Goal: Answer question/provide support: Share knowledge or assist other users

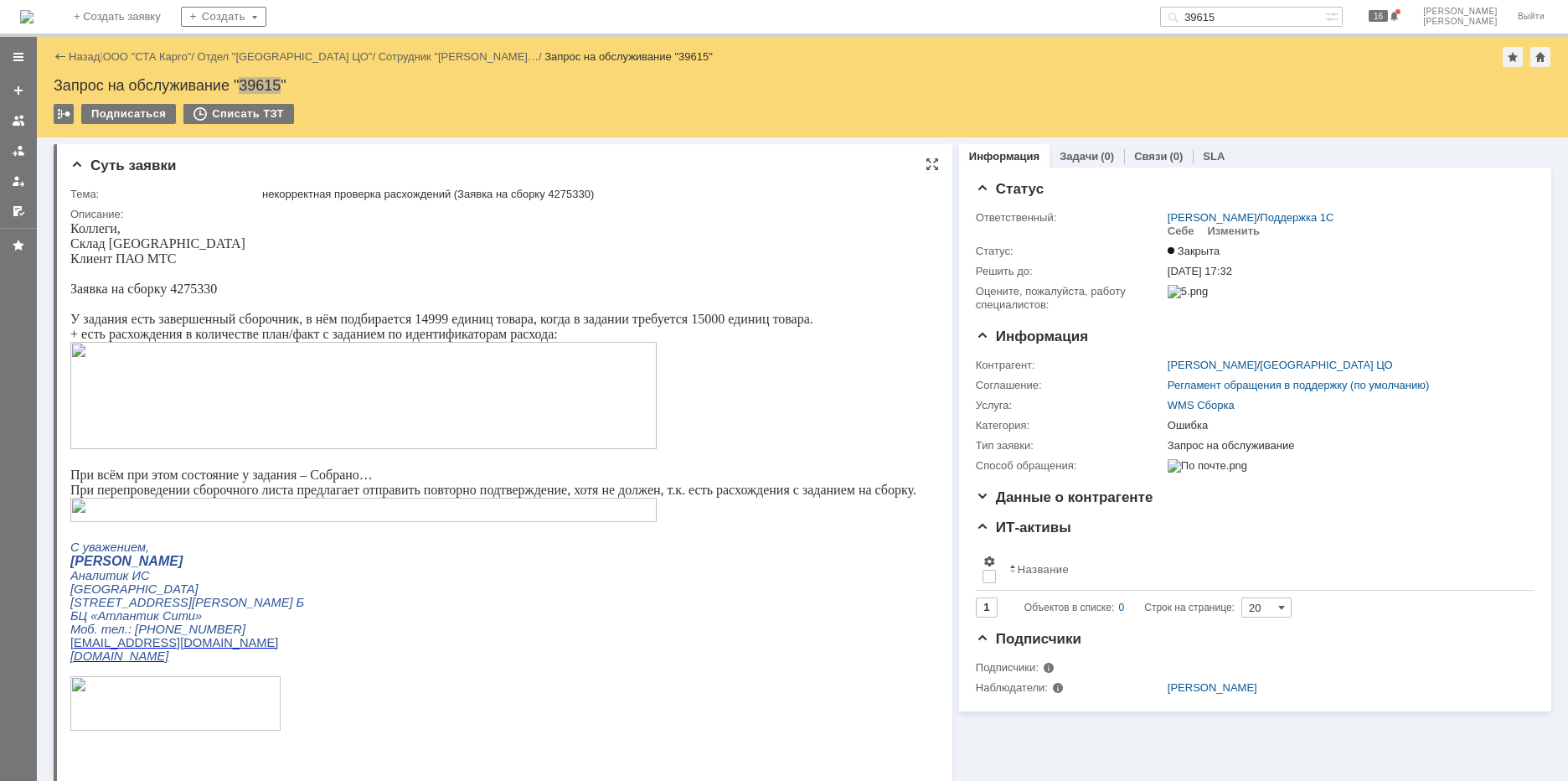
click at [276, 401] on img at bounding box center [363, 395] width 587 height 108
click at [1268, 17] on input "39615" at bounding box center [1242, 17] width 165 height 20
type input "39638"
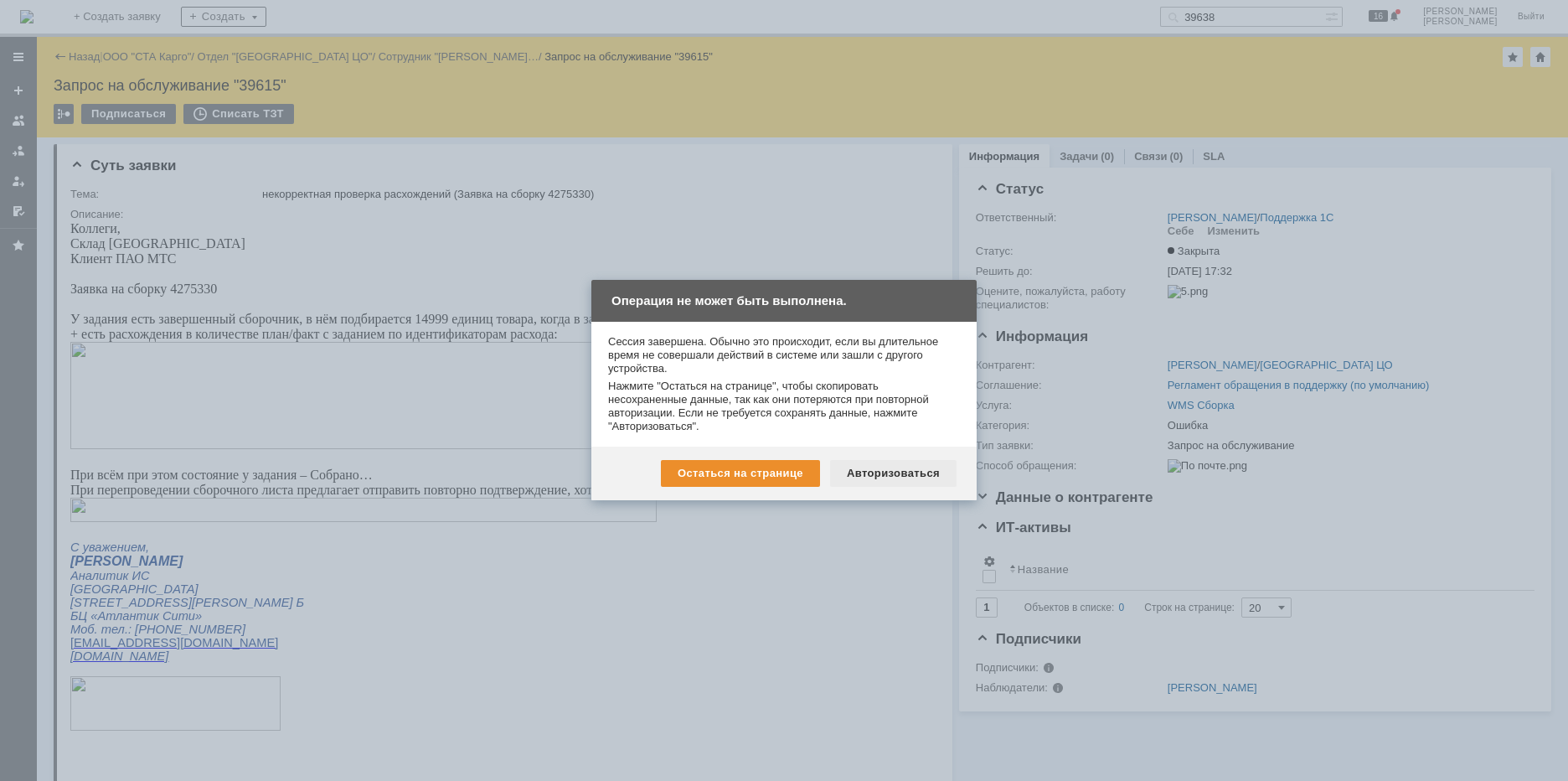
click at [881, 474] on div "Авторизоваться" at bounding box center [894, 473] width 126 height 27
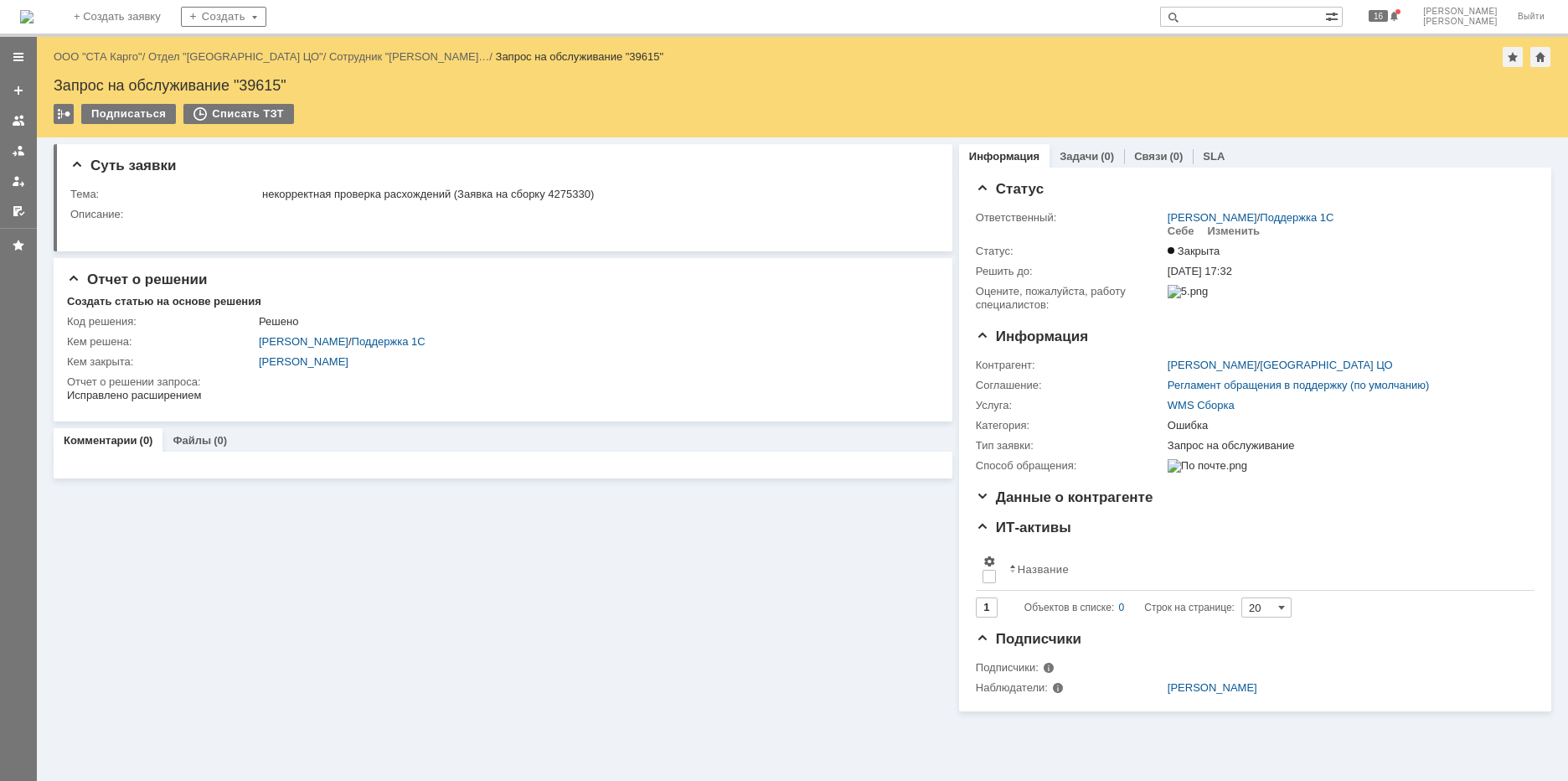
click at [1274, 17] on input "text" at bounding box center [1242, 17] width 165 height 20
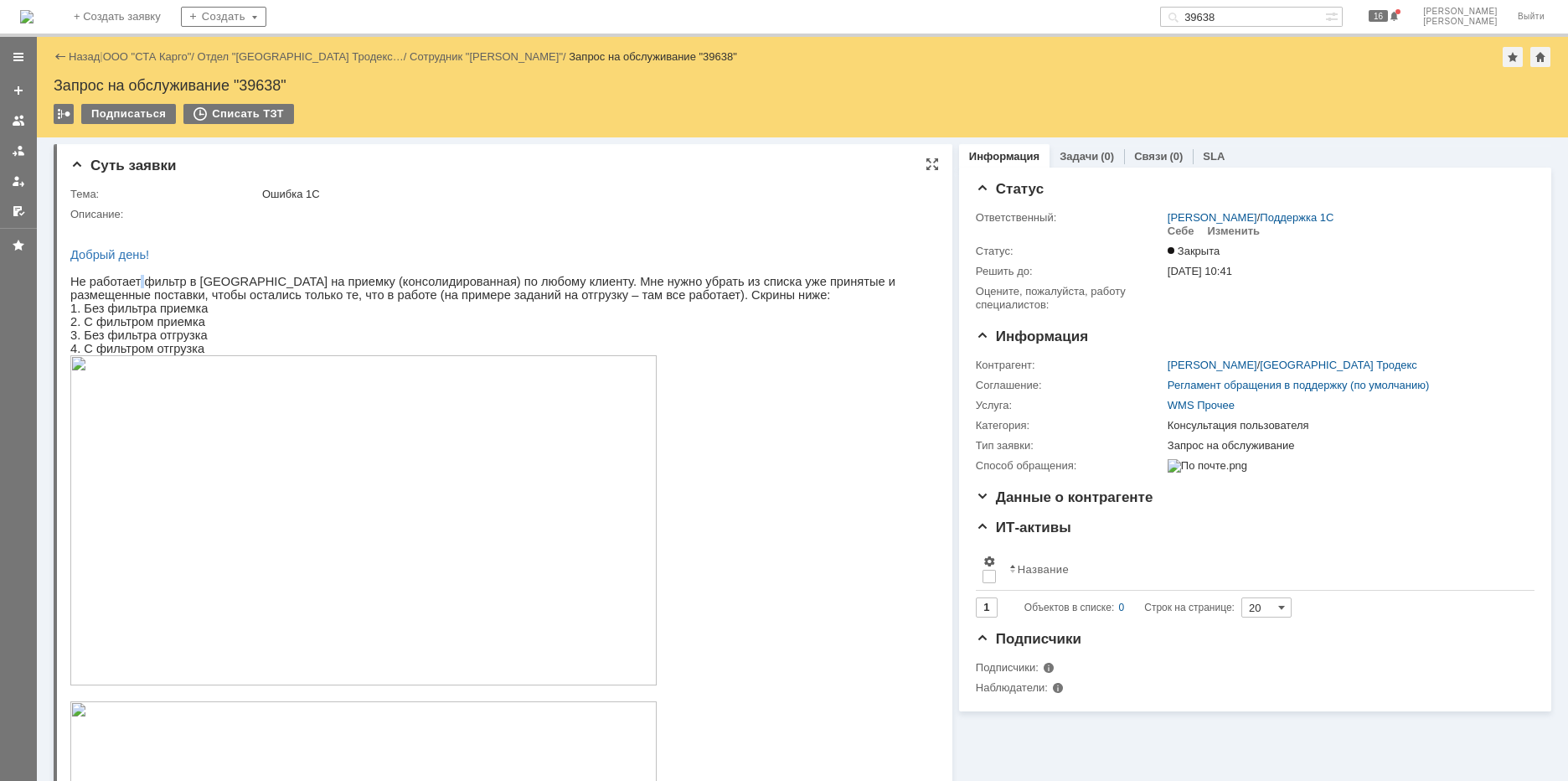
click at [137, 292] on span "Не работает фильтр в задании на приемку (консолидированная) по любому клиенту. …" at bounding box center [483, 301] width 825 height 53
drag, startPoint x: 168, startPoint y: 292, endPoint x: 140, endPoint y: 291, distance: 28.0
click at [167, 292] on span "Не работает фильтр в задании на приемку (консолидированная) по любому клиенту. …" at bounding box center [483, 301] width 825 height 53
drag, startPoint x: 137, startPoint y: 289, endPoint x: 411, endPoint y: 284, distance: 274.0
click at [411, 284] on span "Не работает фильтр в задании на приемку (консолидированная) по любому клиенту. …" at bounding box center [483, 301] width 825 height 53
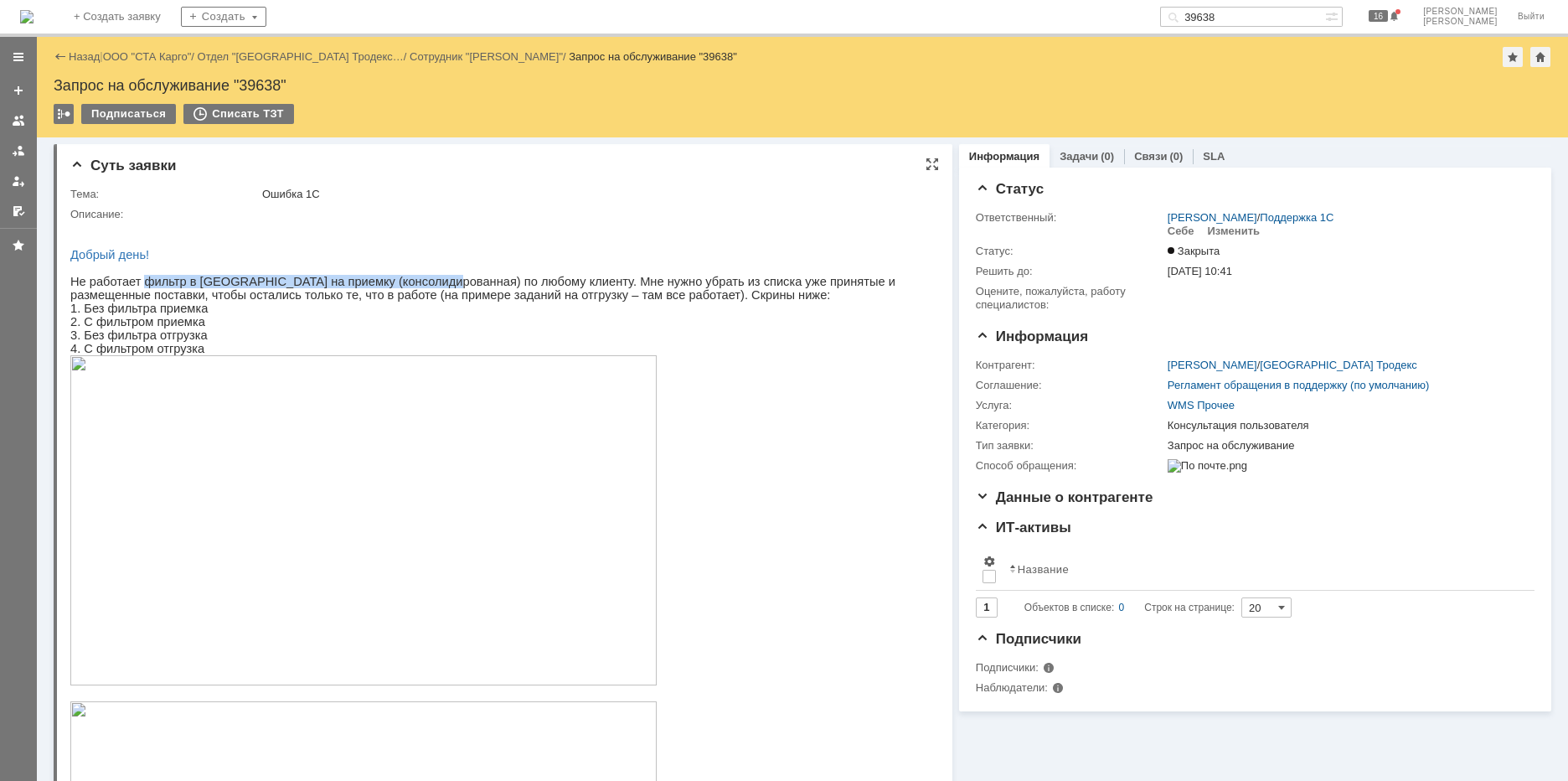
copy span "фильтр в задании на приемку (консолидированная)"
click at [1284, 16] on input "39638" at bounding box center [1242, 17] width 165 height 20
click at [1288, 16] on input "39638" at bounding box center [1242, 17] width 165 height 20
click at [1287, 15] on input "39638" at bounding box center [1242, 17] width 165 height 20
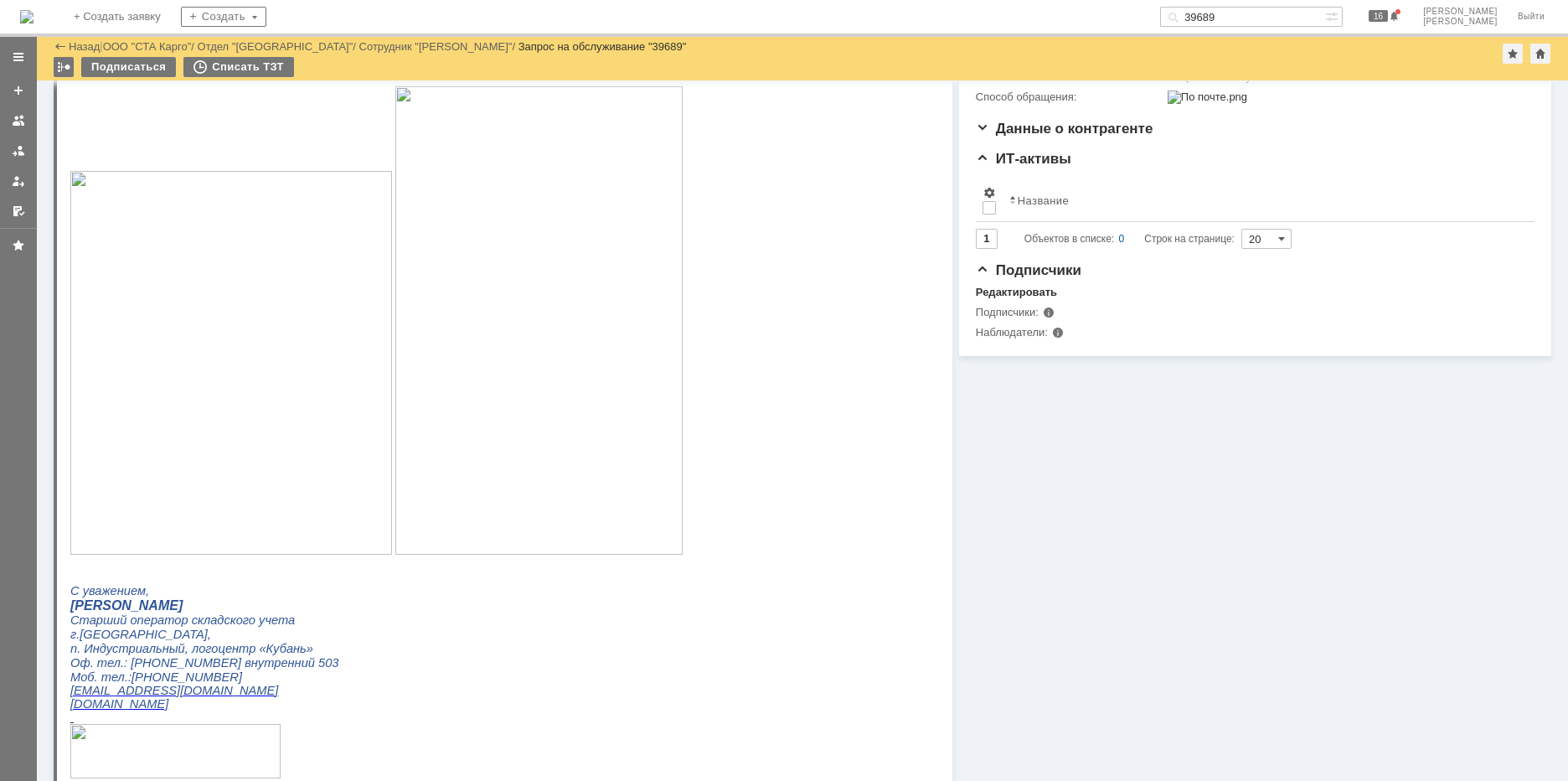
scroll to position [335, 0]
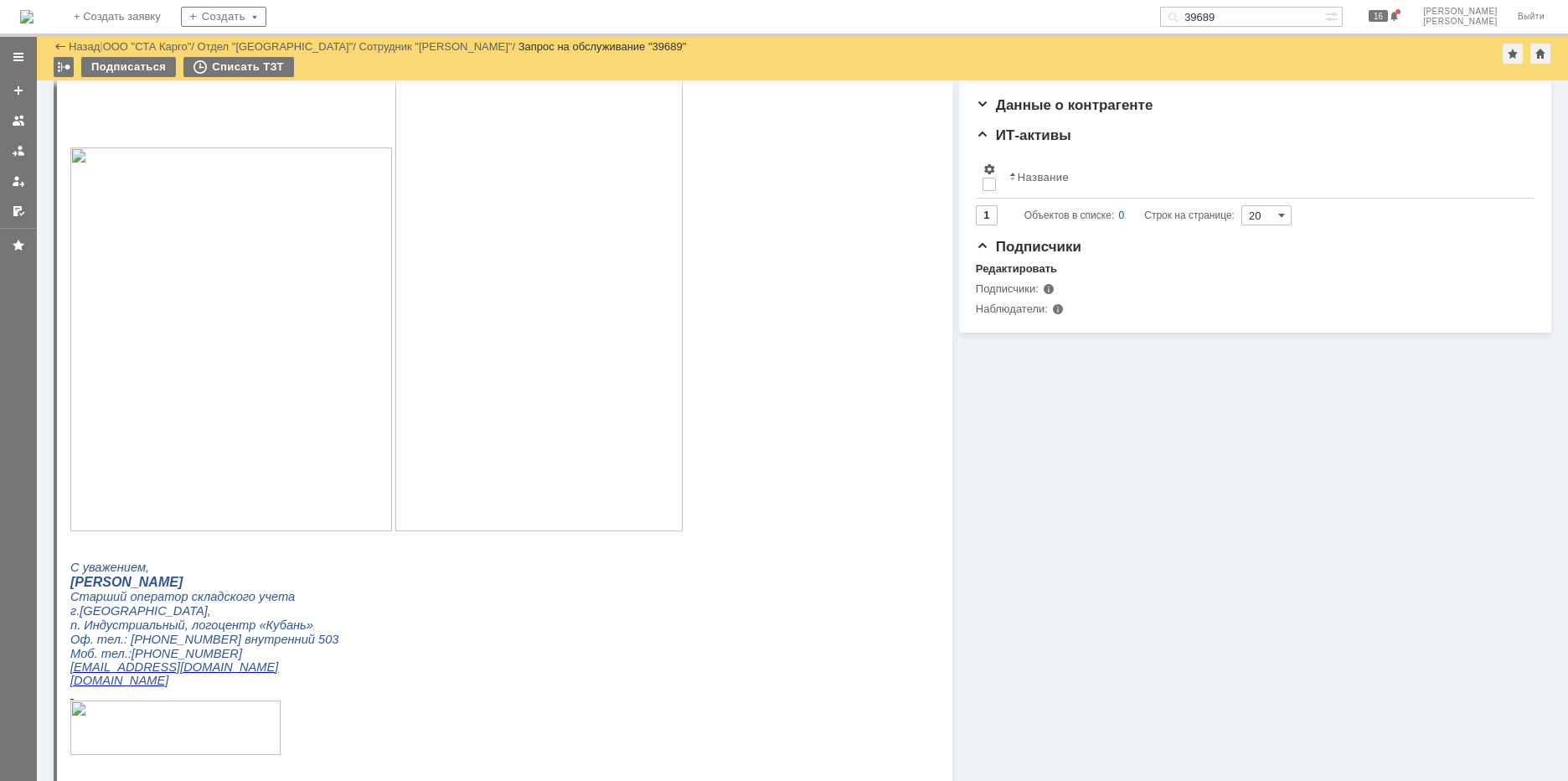
click at [1306, 10] on input "39689" at bounding box center [1242, 17] width 165 height 20
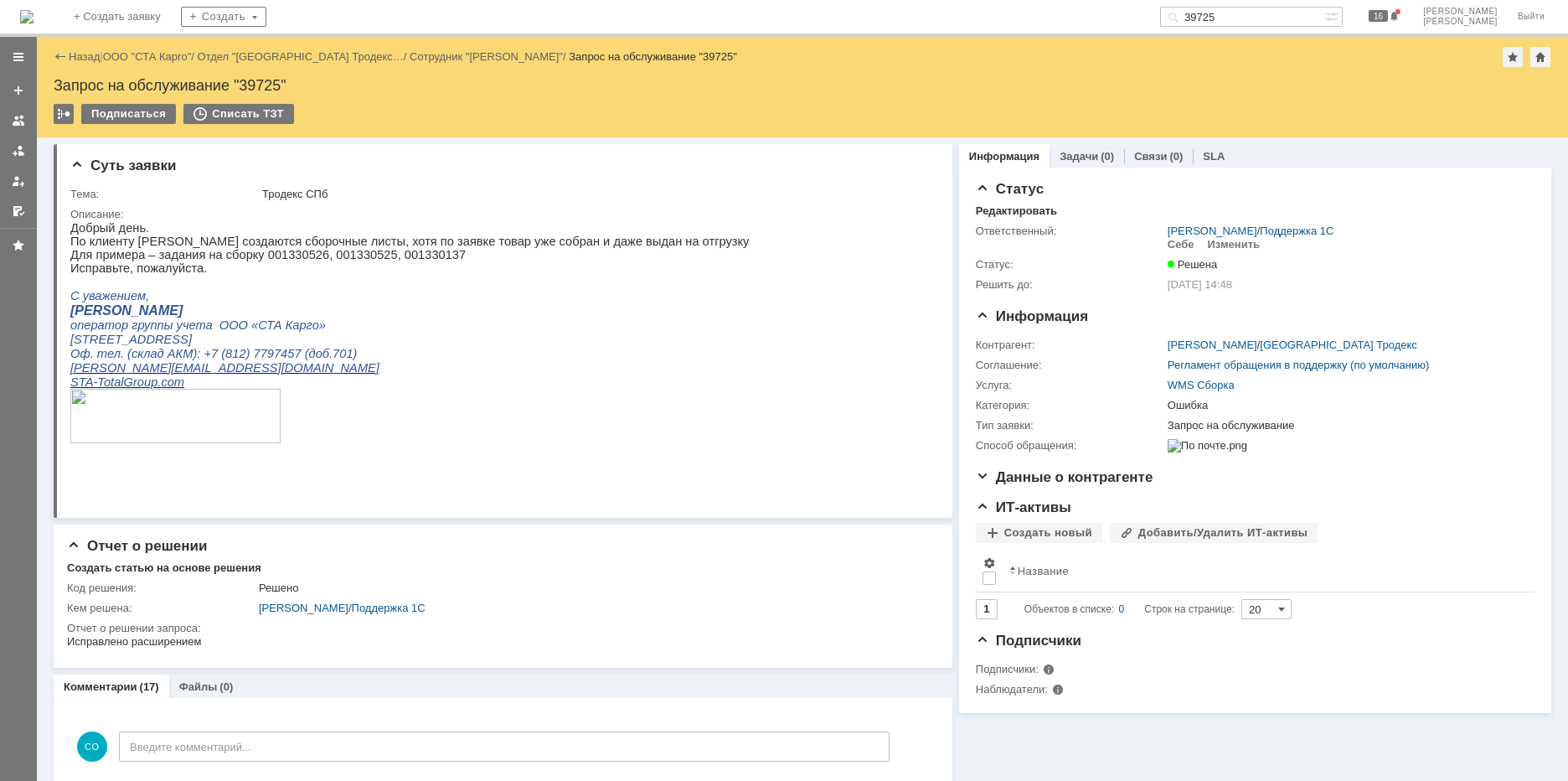
click at [1280, 15] on input "39725" at bounding box center [1242, 17] width 165 height 20
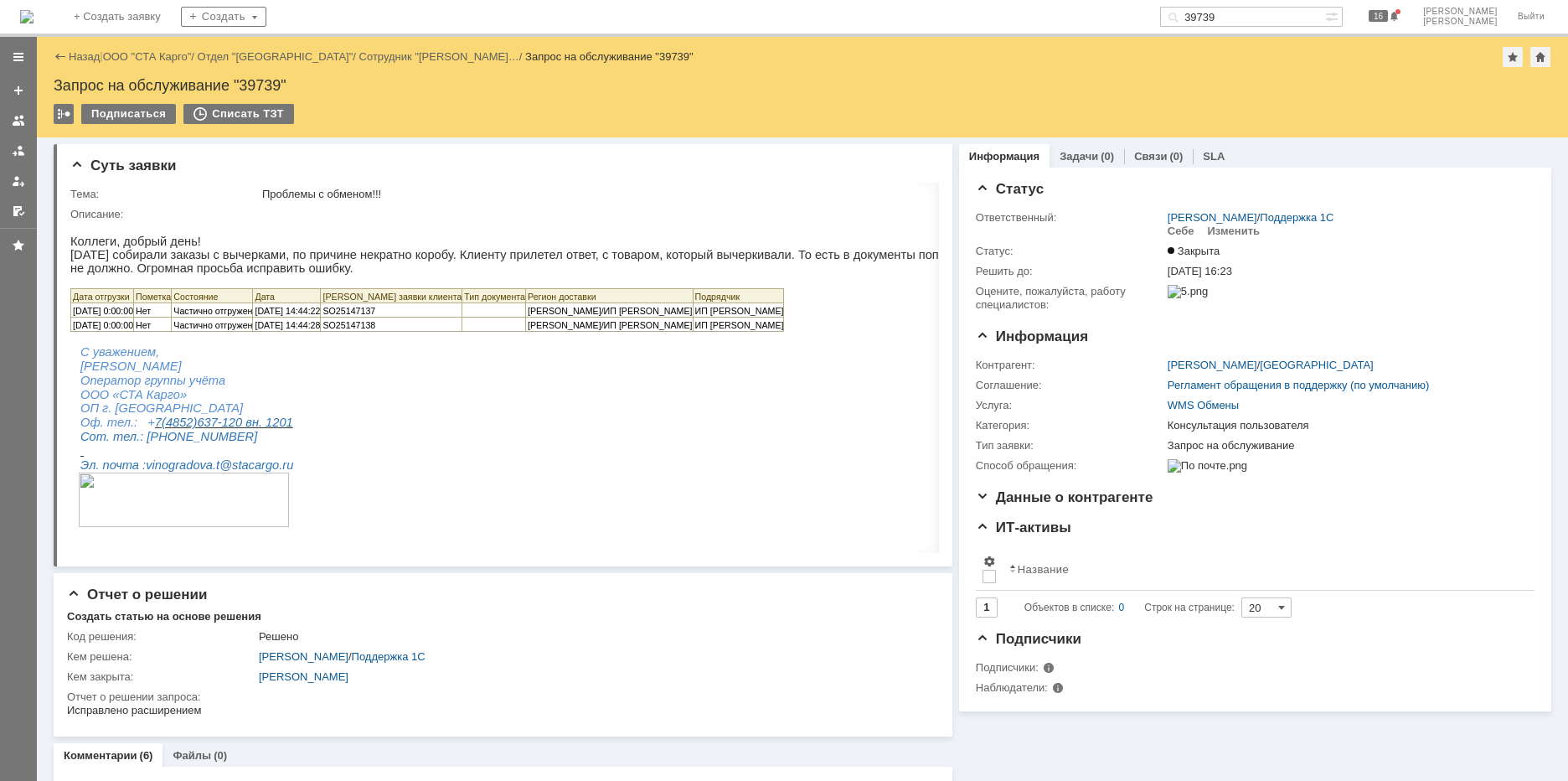
click at [1280, 21] on input "39739" at bounding box center [1242, 17] width 165 height 20
click at [1284, 15] on input "39739" at bounding box center [1242, 17] width 165 height 20
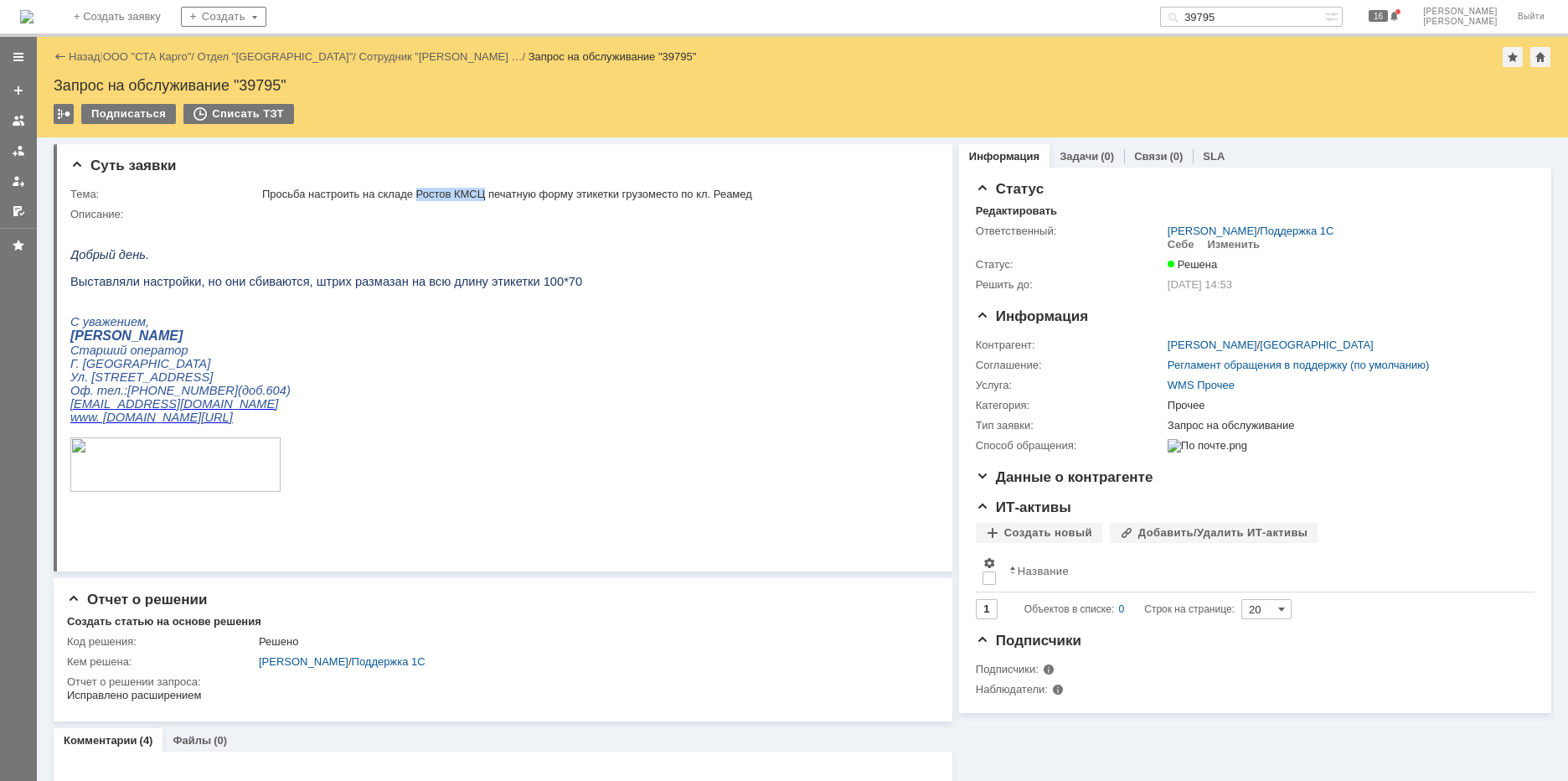
drag, startPoint x: 418, startPoint y: 191, endPoint x: 486, endPoint y: 195, distance: 68.1
click at [486, 195] on div "Просьба настроить на складе Ростов КМСЦ печатную форму этикетки грузоместо по к…" at bounding box center [593, 195] width 665 height 14
copy div "Ростов КМСЦ"
drag, startPoint x: 1272, startPoint y: 26, endPoint x: 1274, endPoint y: 18, distance: 8.2
click at [1273, 23] on input "39795" at bounding box center [1242, 17] width 165 height 20
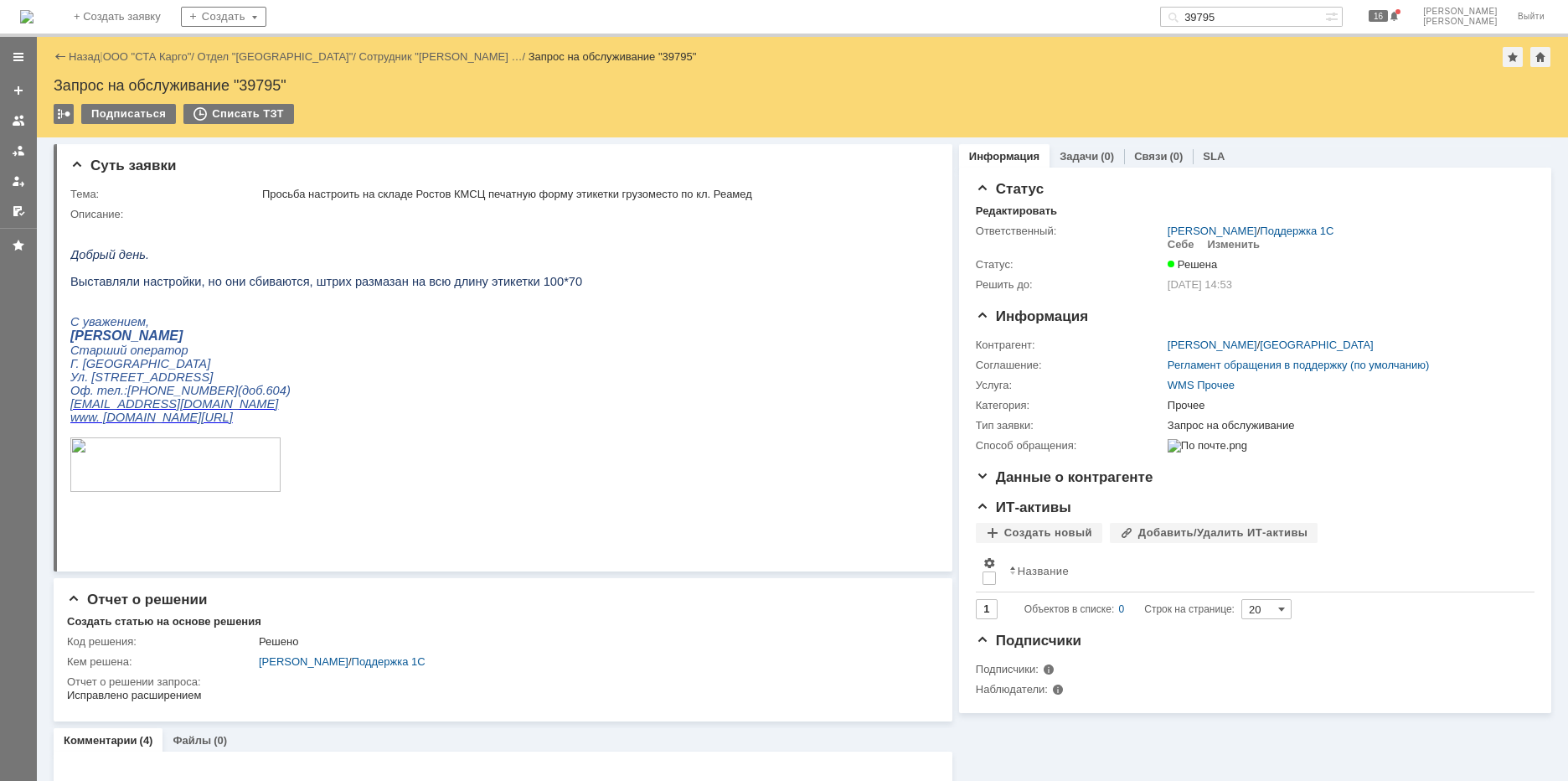
click at [1272, 17] on input "39795" at bounding box center [1242, 17] width 165 height 20
type input "39801"
